Goal: Information Seeking & Learning: Learn about a topic

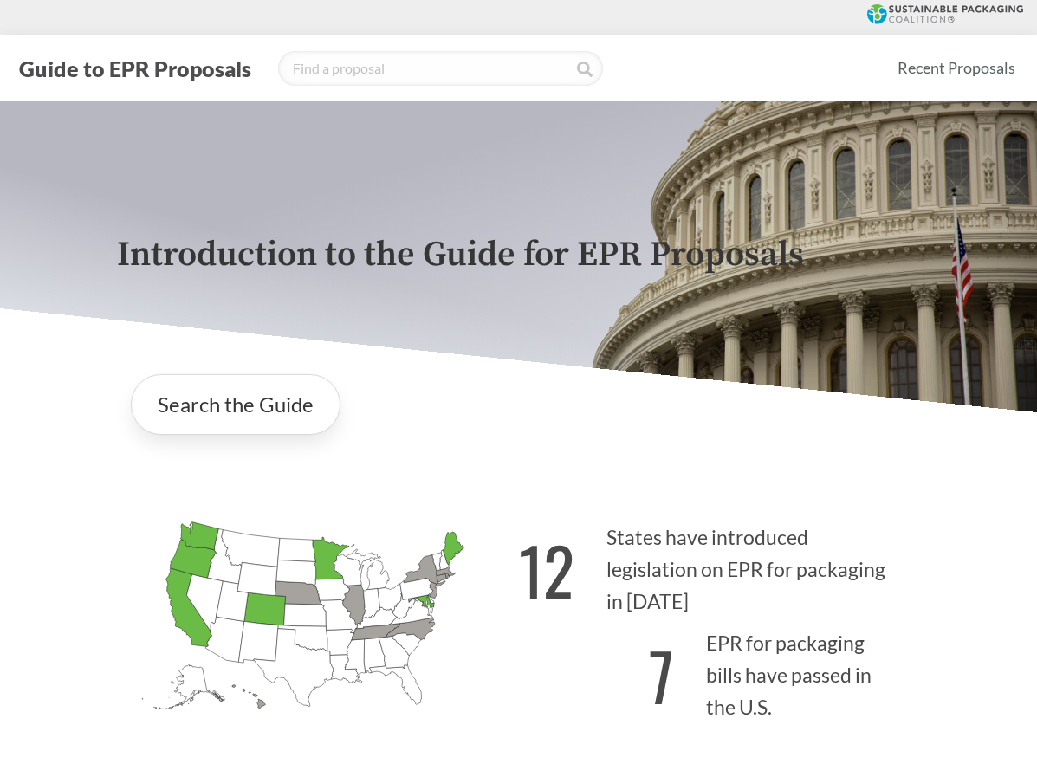
click at [321, 596] on icon "[US_STATE] Introduced:" at bounding box center [331, 589] width 35 height 23
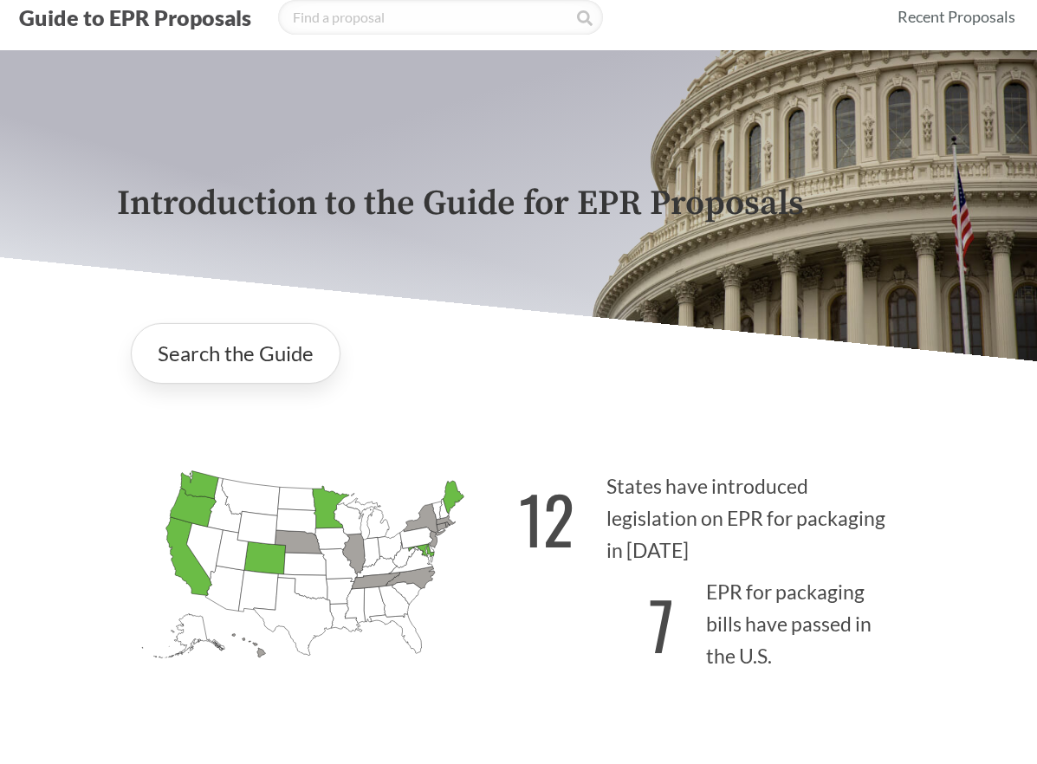
scroll to position [221, 0]
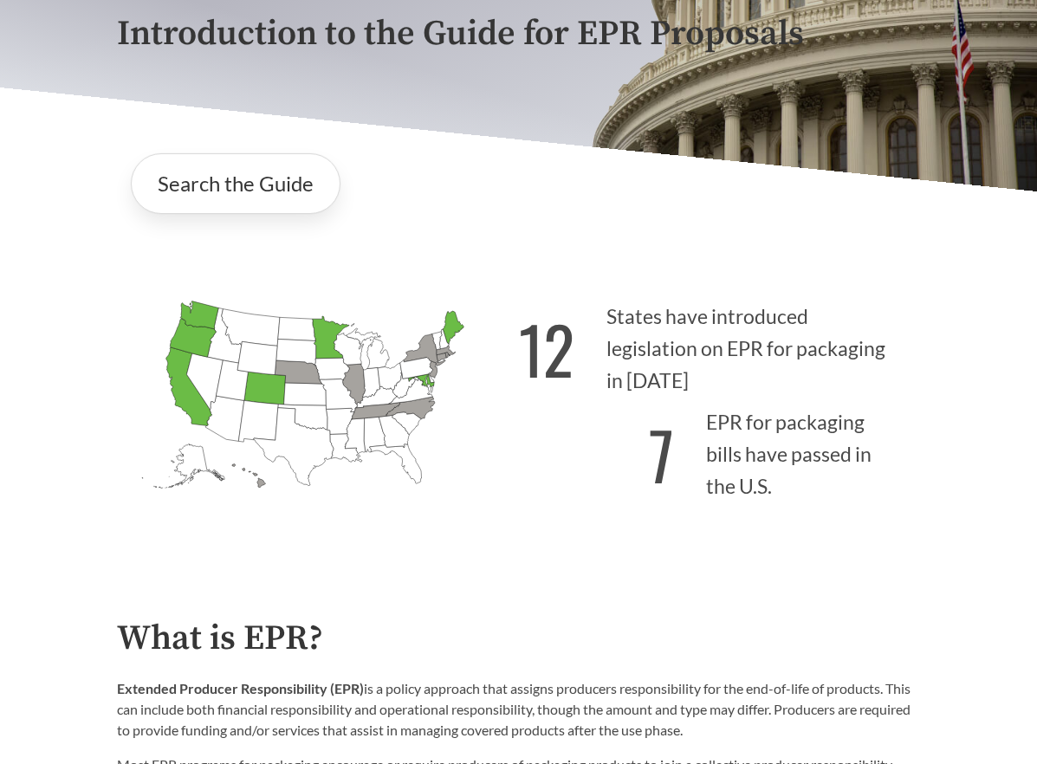
drag, startPoint x: 286, startPoint y: 463, endPoint x: 404, endPoint y: 522, distance: 131.7
click at [404, 522] on icon "[US_STATE] Introduced: [US_STATE] Introduced: [US_STATE] Introduced: [US_STATE]…" at bounding box center [318, 415] width 402 height 251
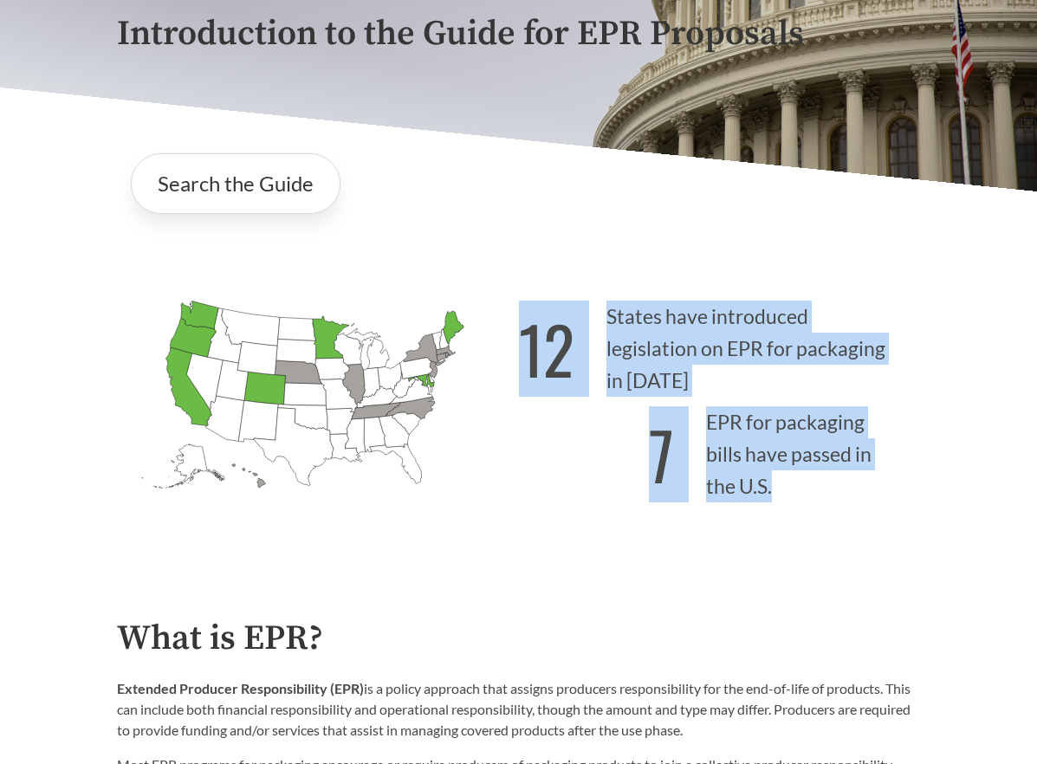
drag, startPoint x: 404, startPoint y: 522, endPoint x: 519, endPoint y: 533, distance: 115.6
click at [519, 533] on div "[US_STATE] Introduced: [US_STATE] Introduced: [US_STATE] Introduced: [US_STATE]…" at bounding box center [518, 399] width 831 height 301
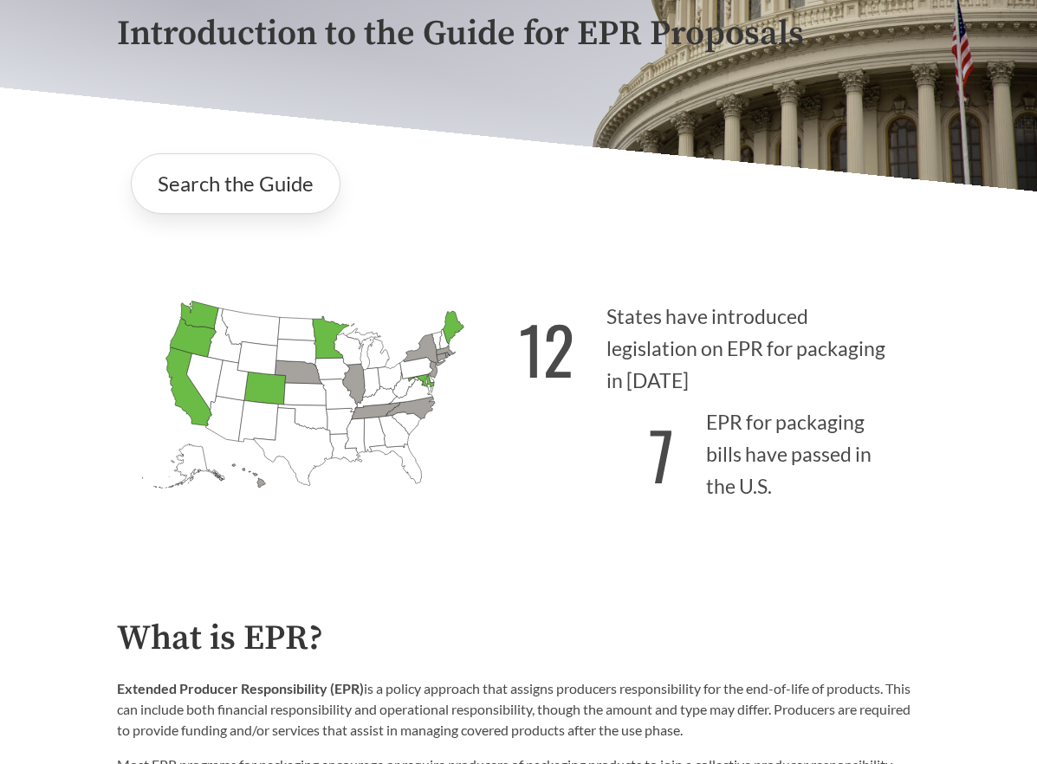
click at [342, 216] on div "Search the Guide" at bounding box center [519, 183] width 804 height 88
click at [264, 179] on link "Search the Guide" at bounding box center [236, 183] width 210 height 61
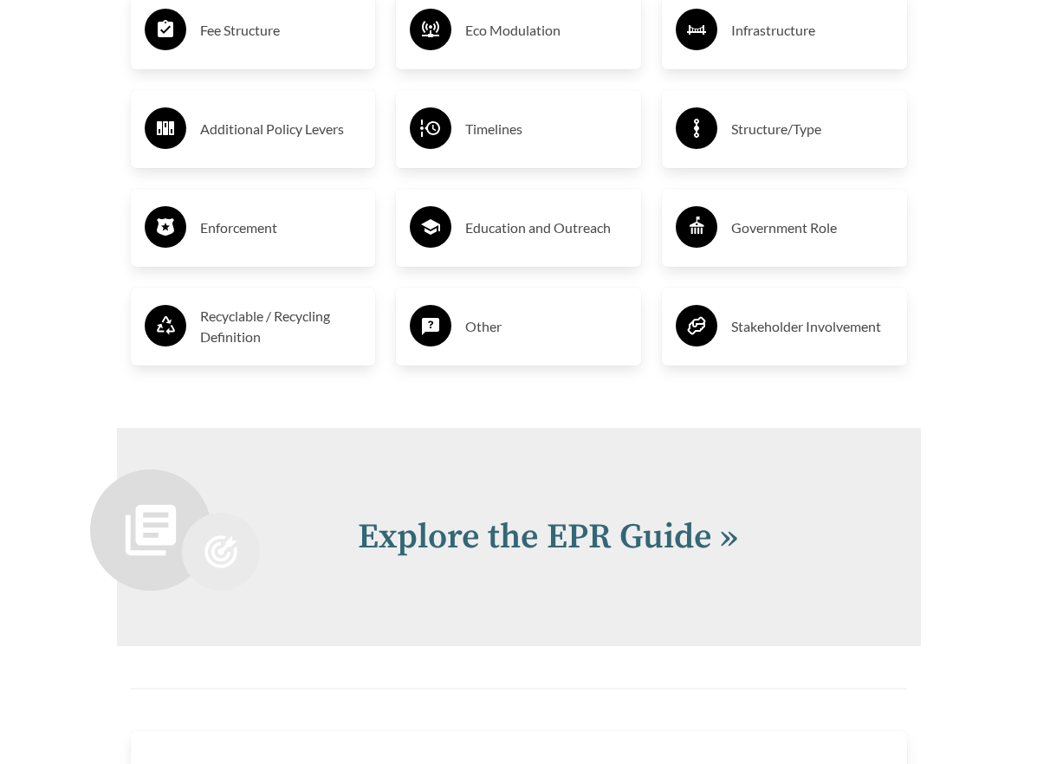
scroll to position [3438, 0]
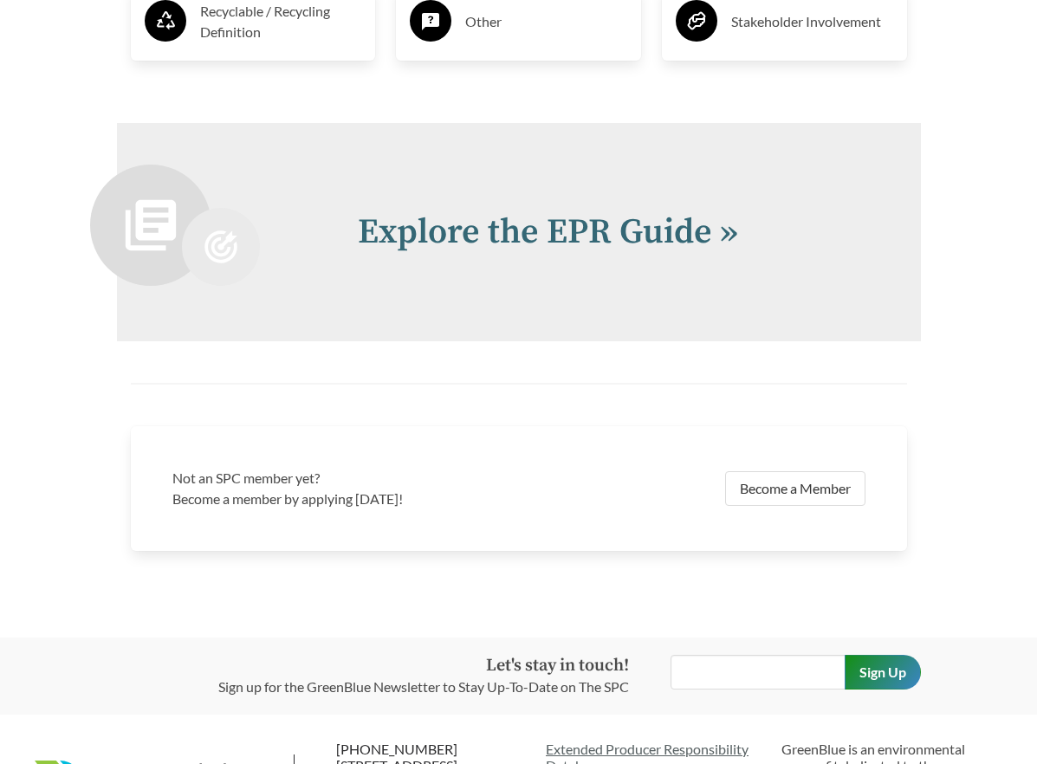
click at [591, 220] on link "Explore the EPR Guide »" at bounding box center [548, 231] width 380 height 43
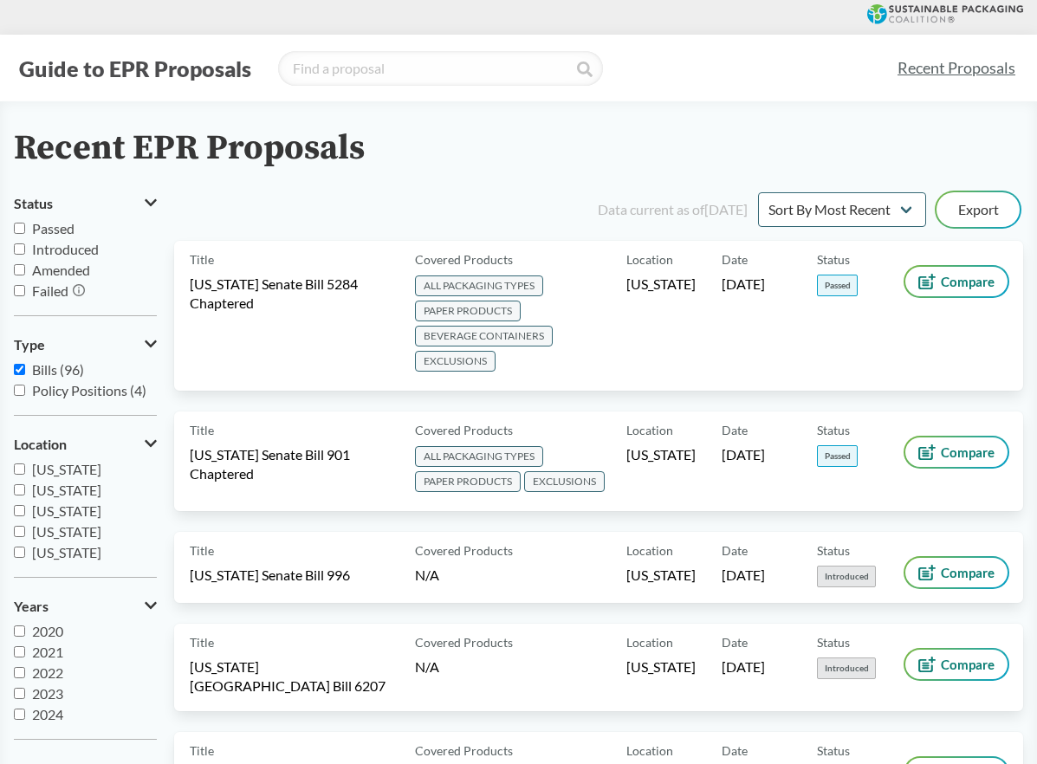
click at [18, 234] on label "Passed" at bounding box center [85, 228] width 143 height 21
click at [18, 234] on input "Passed" at bounding box center [19, 228] width 11 height 11
checkbox input "true"
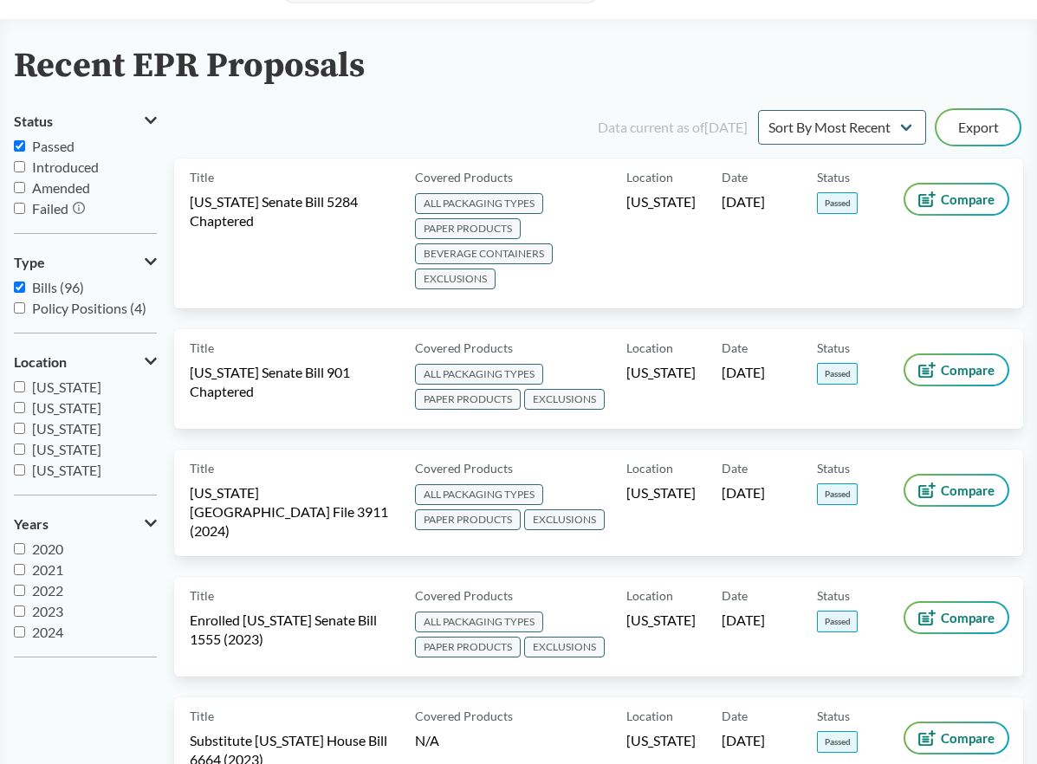
scroll to position [176, 0]
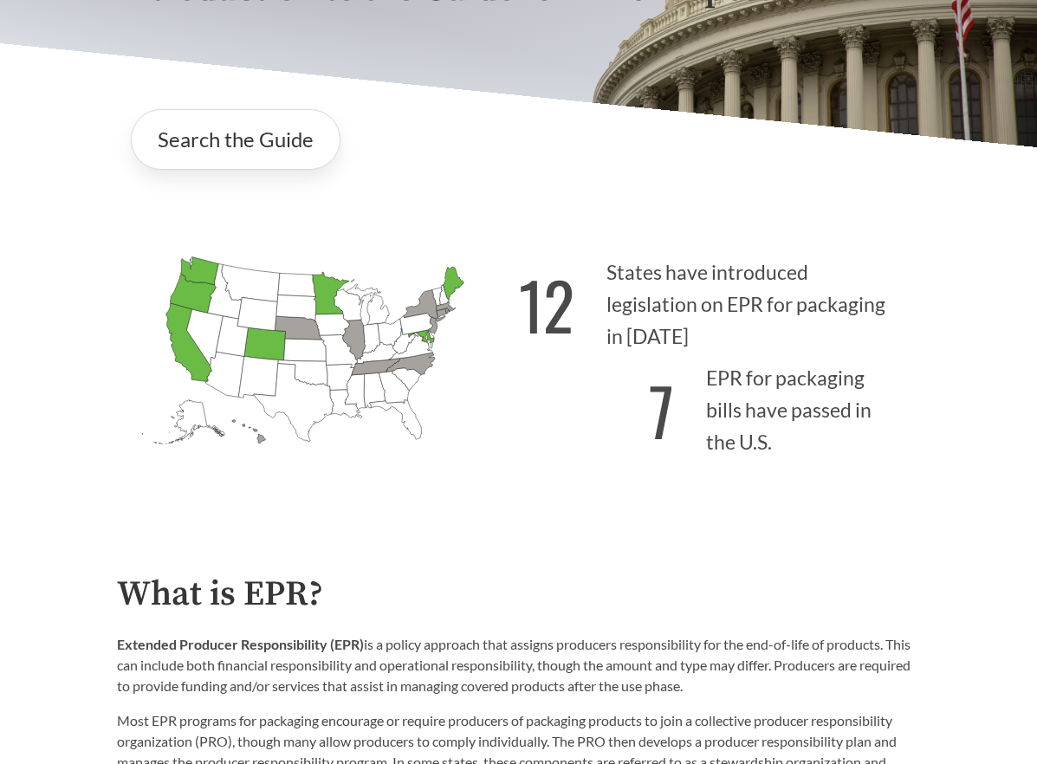
scroll to position [405, 0]
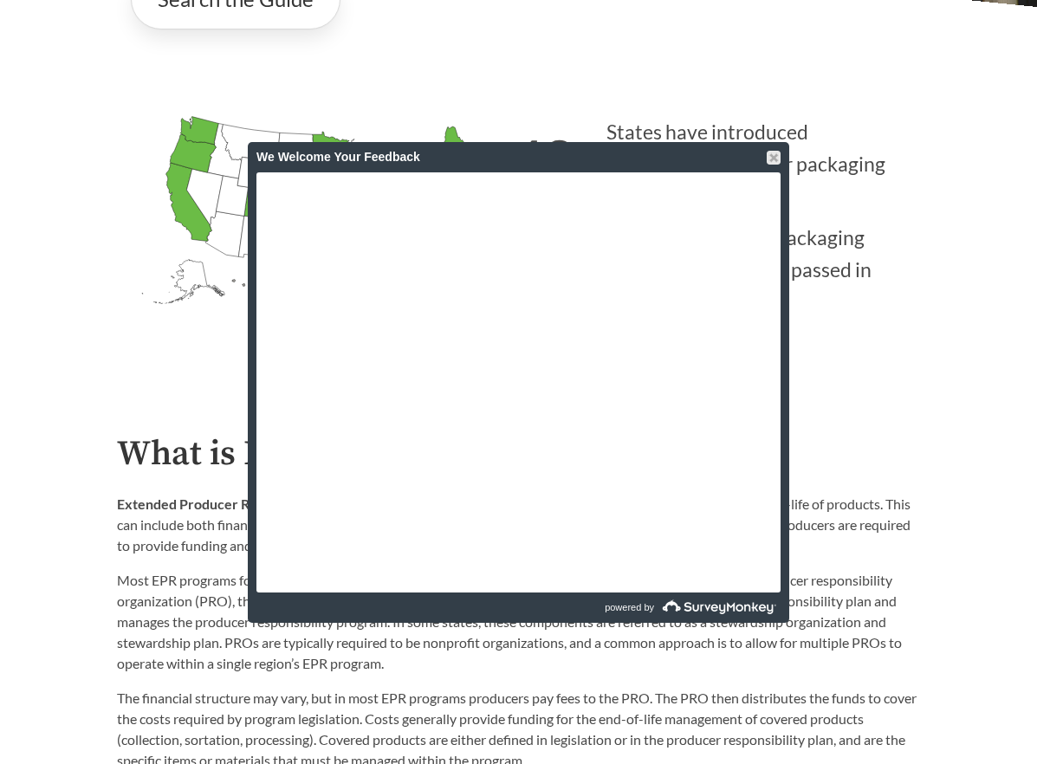
drag, startPoint x: 772, startPoint y: 158, endPoint x: 723, endPoint y: 157, distance: 49.4
click at [772, 158] on div at bounding box center [773, 158] width 14 height 14
